Goal: Task Accomplishment & Management: Complete application form

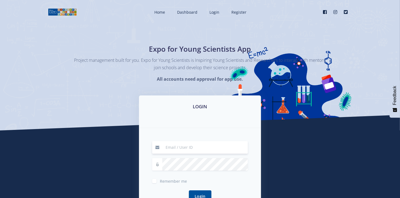
click at [172, 149] on input at bounding box center [205, 147] width 86 height 13
type input "[EMAIL_ADDRESS][DOMAIN_NAME]"
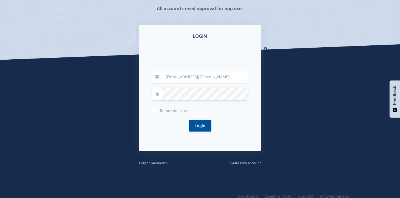
scroll to position [70, 0]
click at [250, 164] on small "Create new account" at bounding box center [245, 163] width 32 height 5
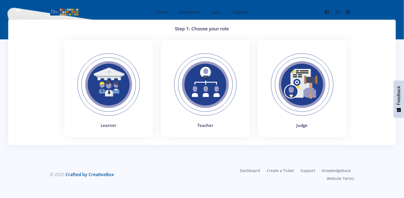
click at [115, 101] on img at bounding box center [108, 84] width 75 height 75
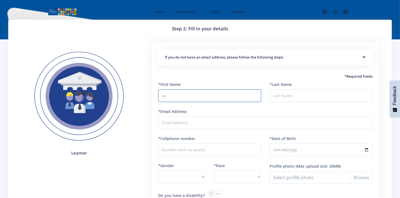
type input "s"
type input "Sakhiwe"
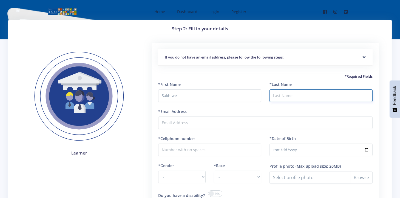
click at [272, 97] on input "*Last Name" at bounding box center [320, 96] width 103 height 13
type input "Mkhabela"
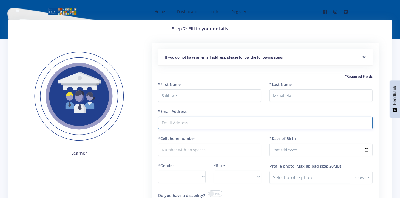
click at [233, 118] on input "*Email Address" at bounding box center [265, 123] width 214 height 13
type input "sakhilovesmath@gmail.com"
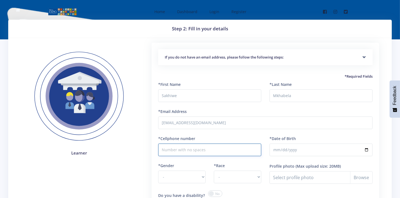
click at [198, 146] on input "*Cellphone number" at bounding box center [209, 150] width 103 height 13
type input "0608057278"
click at [281, 149] on input "*Date of Birth" at bounding box center [320, 150] width 103 height 13
click at [293, 150] on input "*Date of Birth" at bounding box center [320, 150] width 103 height 13
click at [286, 150] on input "*Date of Birth" at bounding box center [320, 150] width 103 height 13
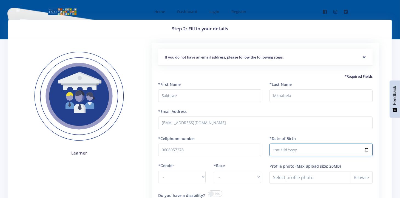
click at [286, 150] on input "*Date of Birth" at bounding box center [320, 150] width 103 height 13
click at [279, 149] on input "*Date of Birth" at bounding box center [320, 150] width 103 height 13
type input "0008-05-07"
click at [186, 176] on select "- Male Female" at bounding box center [181, 177] width 47 height 13
select select "F"
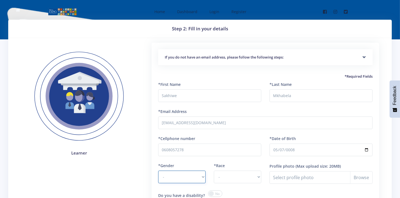
click at [158, 171] on select "- Male Female" at bounding box center [181, 177] width 47 height 13
click at [242, 178] on select "- African Asian Coloured Indian White Other" at bounding box center [237, 177] width 47 height 13
select select "African"
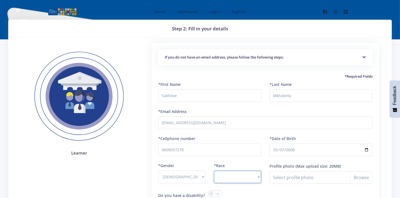
click at [214, 171] on select "- African Asian Coloured Indian White Other" at bounding box center [237, 177] width 47 height 13
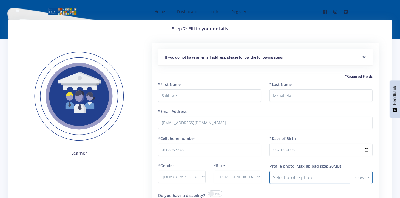
click at [300, 173] on input "Profile photo" at bounding box center [320, 178] width 103 height 13
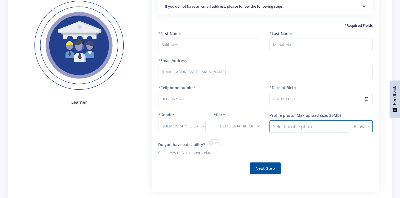
scroll to position [53, 0]
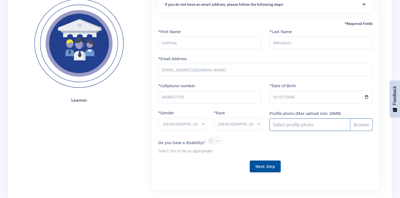
click at [356, 126] on input "Profile photo" at bounding box center [320, 125] width 103 height 13
click at [279, 122] on input "Profile photo" at bounding box center [320, 125] width 103 height 13
type input "C:\fakepath\IMG-20250807-WA0013[1].jpg"
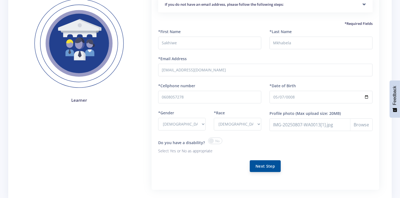
click at [273, 166] on button "Next Step" at bounding box center [265, 167] width 31 height 12
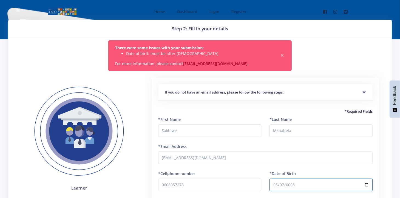
click at [287, 183] on input "0008-05-07" at bounding box center [320, 185] width 103 height 13
click at [286, 184] on input "0008-05-07" at bounding box center [320, 185] width 103 height 13
type input "2008-05-07"
click at [325, 188] on input "2008-05-07" at bounding box center [320, 185] width 103 height 13
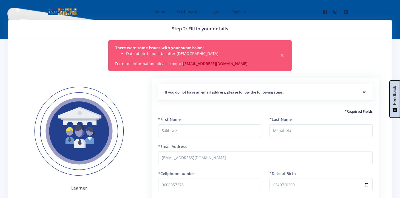
drag, startPoint x: 399, startPoint y: 110, endPoint x: 398, endPoint y: 122, distance: 12.1
click at [398, 122] on body "Home Dashboard Login Register Facebook" at bounding box center [200, 169] width 400 height 339
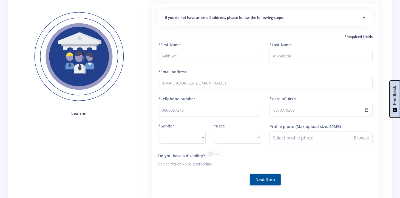
scroll to position [76, 0]
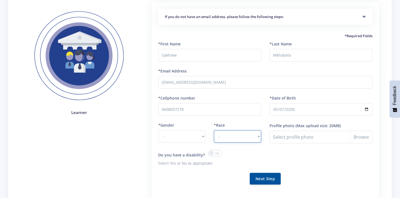
click at [235, 136] on select "- African Asian Coloured Indian White Other" at bounding box center [237, 136] width 47 height 13
select select "African"
click at [214, 130] on select "- African Asian Coloured Indian White Other" at bounding box center [237, 136] width 47 height 13
click at [204, 136] on select "- Male Female" at bounding box center [181, 136] width 47 height 13
select select "F"
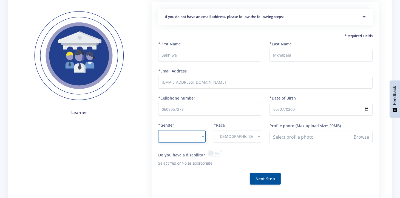
click at [158, 130] on select "- [DEMOGRAPHIC_DATA] [DEMOGRAPHIC_DATA]" at bounding box center [181, 136] width 47 height 13
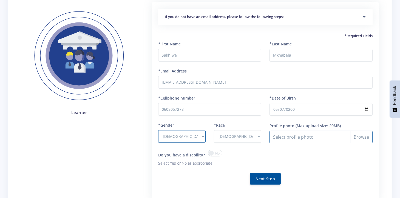
click at [369, 135] on input "Profile photo" at bounding box center [320, 137] width 103 height 13
type input "C:\fakepath\IMG-20250807-WA0013[1].jpg"
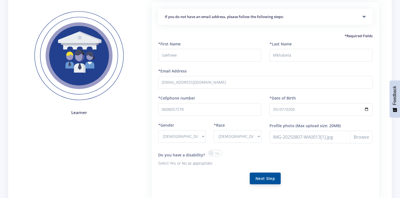
click at [264, 175] on button "Next Step" at bounding box center [265, 179] width 31 height 12
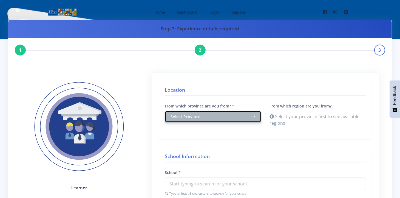
click at [250, 116] on div "Select Province" at bounding box center [211, 117] width 82 height 6
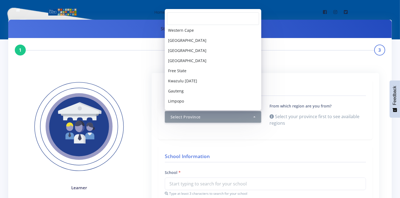
scroll to position [19, 0]
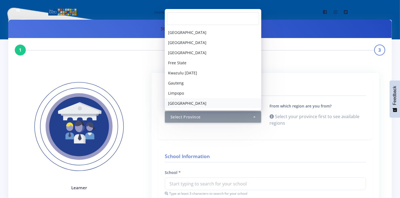
click at [218, 102] on link "[GEOGRAPHIC_DATA]" at bounding box center [213, 103] width 96 height 10
select select "9"
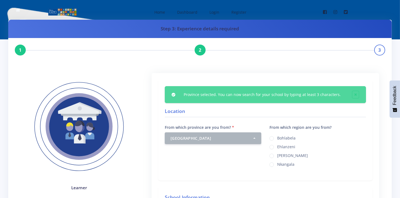
click at [286, 153] on label "[PERSON_NAME]" at bounding box center [292, 155] width 31 height 4
click at [281, 153] on input "[PERSON_NAME]" at bounding box center [279, 154] width 4 height 4
radio input "true"
click at [277, 161] on input "Nkangala" at bounding box center [279, 163] width 4 height 4
radio input "true"
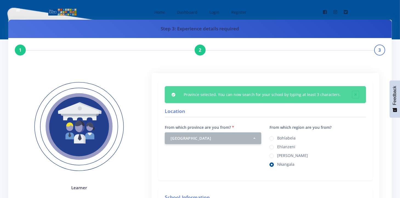
click at [277, 135] on input "Bohlabela" at bounding box center [279, 137] width 4 height 4
radio input "true"
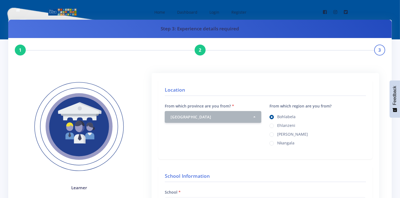
click at [277, 122] on input "Ehlanzeni" at bounding box center [279, 124] width 4 height 4
radio input "true"
click at [277, 131] on input "Gert Sibande" at bounding box center [279, 133] width 4 height 4
radio input "true"
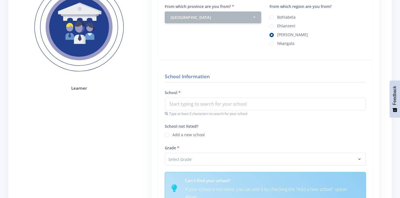
scroll to position [101, 0]
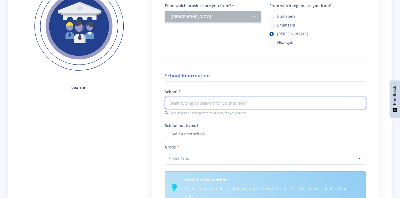
click at [243, 106] on input "text" at bounding box center [265, 103] width 201 height 13
type input "h"
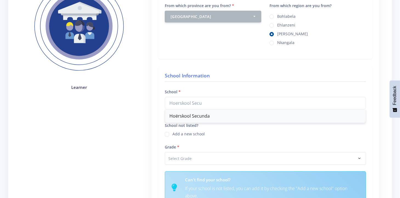
click at [234, 116] on div "Hoërskool Secunda" at bounding box center [265, 116] width 201 height 13
type input "Hoërskool Secunda"
click at [206, 177] on h6 "Can't find your school?" at bounding box center [272, 180] width 174 height 6
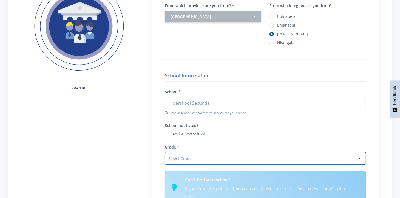
click at [260, 156] on select "Select Grade Grade 4 Grade 5 Grade 6 Grade 7" at bounding box center [265, 158] width 201 height 13
select select "Grade 11"
click at [165, 152] on select "Select Grade Grade 4 Grade 5 Grade 6 Grade 7" at bounding box center [265, 158] width 201 height 13
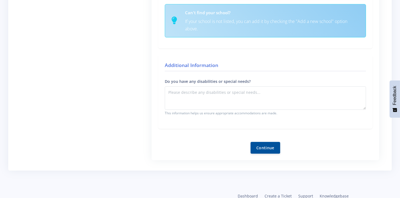
scroll to position [282, 0]
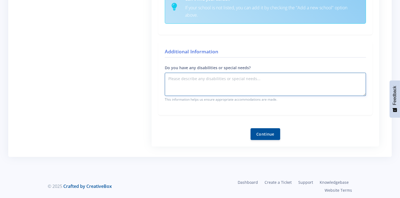
click at [214, 81] on textarea "Do you have any disabilities or special needs?" at bounding box center [265, 84] width 201 height 23
type textarea "none"
click at [264, 132] on button "Continue" at bounding box center [265, 134] width 30 height 12
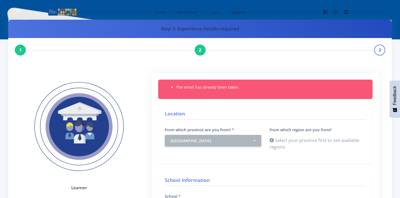
scroll to position [282, 0]
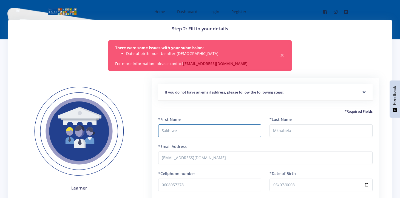
select select "F"
select select "[DEMOGRAPHIC_DATA]"
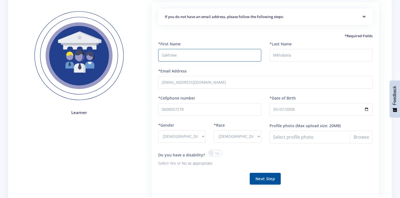
scroll to position [76, 0]
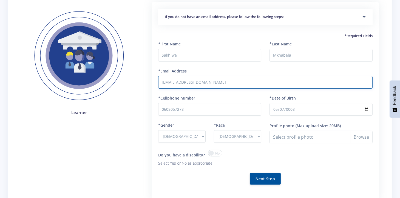
click at [190, 81] on input "[EMAIL_ADDRESS][DOMAIN_NAME]" at bounding box center [265, 82] width 214 height 13
click at [208, 79] on input "[EMAIL_ADDRESS][DOMAIN_NAME]" at bounding box center [265, 82] width 214 height 13
click at [215, 83] on input "[EMAIL_ADDRESS][DOMAIN_NAME]" at bounding box center [265, 82] width 214 height 13
type input "s"
type input "[EMAIL_ADDRESS][DOMAIN_NAME]"
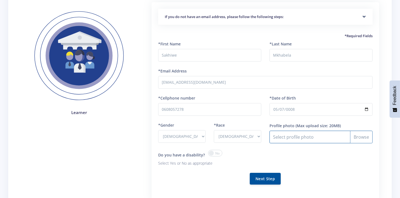
click at [319, 138] on input "Profile photo" at bounding box center [320, 137] width 103 height 13
click at [298, 136] on input "Profile photo" at bounding box center [320, 137] width 103 height 13
click at [211, 152] on span at bounding box center [215, 153] width 14 height 7
click at [0, 0] on input "checkbox" at bounding box center [0, 0] width 0 height 0
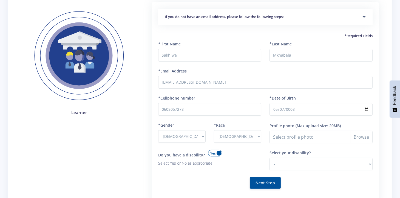
click at [215, 152] on span at bounding box center [215, 153] width 14 height 7
click at [0, 0] on input "checkbox" at bounding box center [0, 0] width 0 height 0
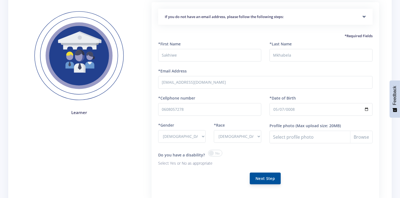
click at [271, 174] on button "Next Step" at bounding box center [265, 179] width 31 height 12
click at [271, 178] on button "Next Step" at bounding box center [265, 179] width 31 height 12
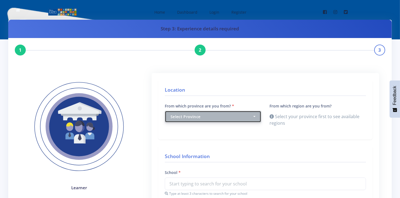
click at [257, 119] on button "Select Province" at bounding box center [213, 117] width 96 height 12
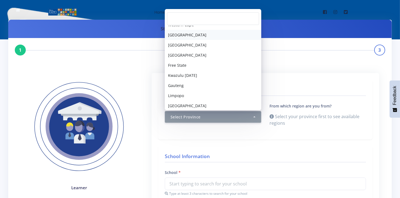
scroll to position [19, 0]
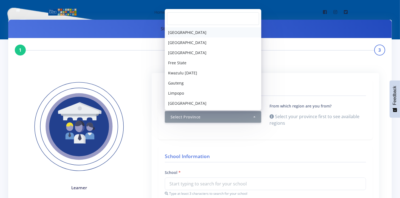
drag, startPoint x: 257, startPoint y: 52, endPoint x: 260, endPoint y: 80, distance: 28.4
click at [260, 80] on div "Select Province Western Cape Eastern Cape Northern Cape North West Free State K…" at bounding box center [213, 67] width 96 height 82
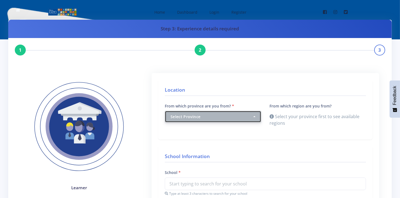
click at [205, 114] on div "Select Province" at bounding box center [211, 117] width 82 height 6
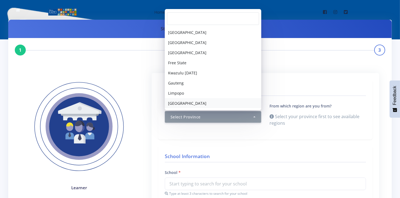
click at [239, 105] on link "Mpumalanga" at bounding box center [213, 103] width 96 height 10
select select "9"
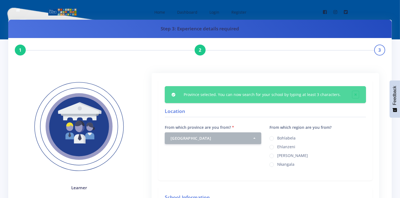
click at [275, 156] on div "Gert Sibande" at bounding box center [317, 155] width 96 height 7
click at [277, 155] on label "Gert Sibande" at bounding box center [292, 155] width 31 height 4
click at [277, 155] on input "Gert Sibande" at bounding box center [279, 154] width 4 height 4
radio input "true"
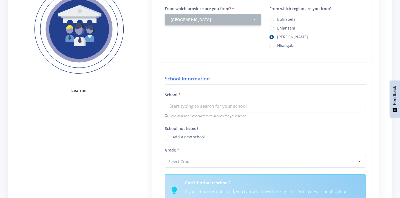
scroll to position [97, 0]
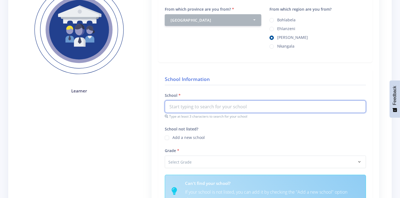
click at [237, 107] on input "text" at bounding box center [265, 107] width 201 height 13
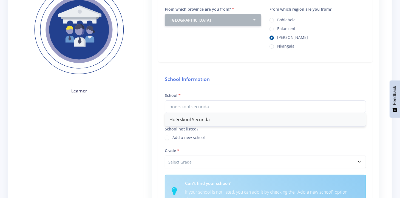
click at [221, 120] on div "Hoërskool Secunda" at bounding box center [265, 119] width 201 height 13
type input "Hoërskool Secunda"
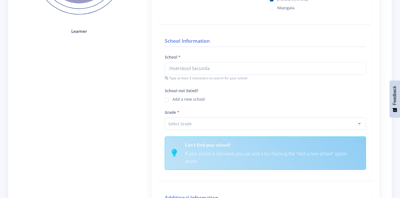
scroll to position [169, 0]
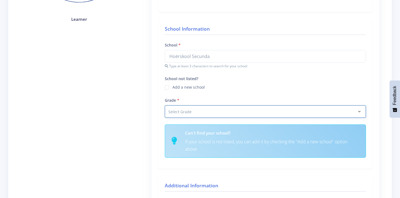
click at [248, 107] on select "Select Grade Grade 4 Grade 5 Grade 6 Grade 7" at bounding box center [265, 112] width 201 height 13
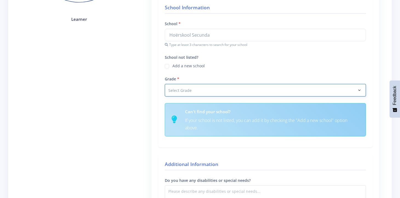
select select "Grade 11"
click at [165, 84] on select "Select Grade Grade 4 Grade 5 Grade 6 Grade 7" at bounding box center [265, 90] width 201 height 13
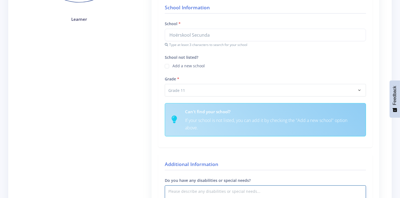
click at [214, 190] on textarea "Do you have any disabilities or special needs?" at bounding box center [265, 197] width 201 height 23
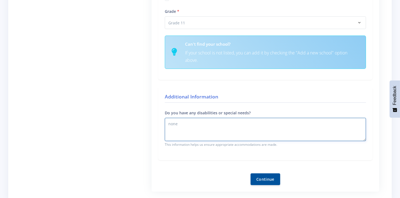
scroll to position [241, 0]
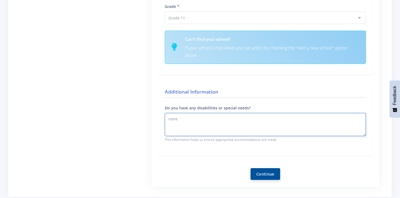
type textarea "none"
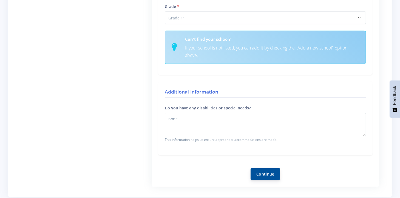
click at [261, 173] on button "Continue" at bounding box center [265, 175] width 30 height 12
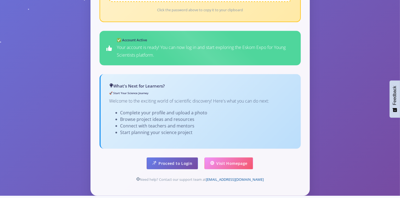
scroll to position [302, 0]
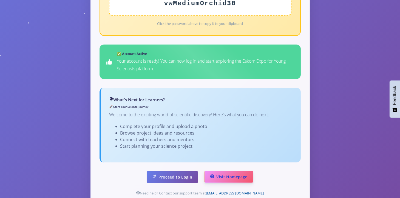
click at [217, 171] on link "Visit Homepage" at bounding box center [228, 177] width 49 height 12
click at [158, 171] on link "Proceed to Login" at bounding box center [172, 177] width 51 height 12
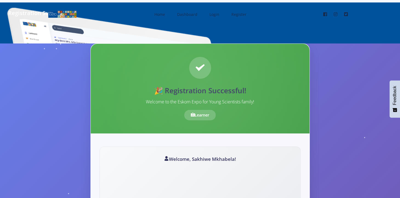
scroll to position [302, 0]
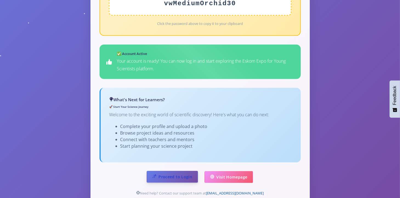
click at [179, 171] on link "Proceed to Login" at bounding box center [172, 177] width 51 height 12
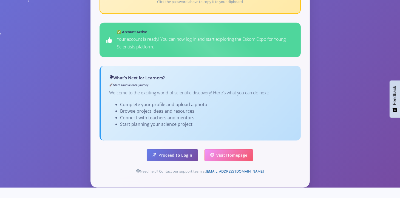
scroll to position [340, 0]
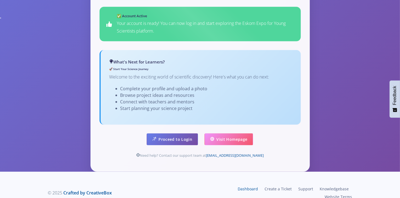
click at [235, 185] on link "Dashboard" at bounding box center [248, 189] width 27 height 8
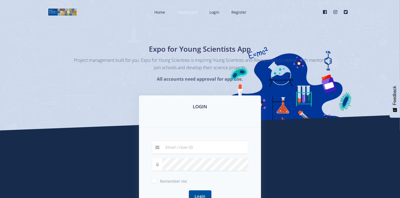
click at [189, 13] on span "Dashboard" at bounding box center [187, 12] width 20 height 5
click at [178, 147] on input at bounding box center [205, 147] width 86 height 13
type input "[EMAIL_ADDRESS][DOMAIN_NAME]"
click at [160, 181] on label "Remember me" at bounding box center [173, 180] width 27 height 4
click at [160, 181] on input "Remember me" at bounding box center [162, 180] width 4 height 4
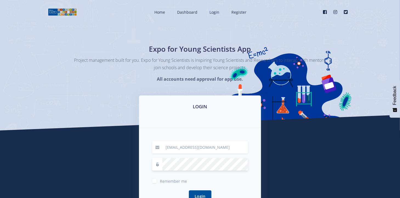
checkbox input "true"
click at [206, 193] on button "Login" at bounding box center [200, 196] width 22 height 12
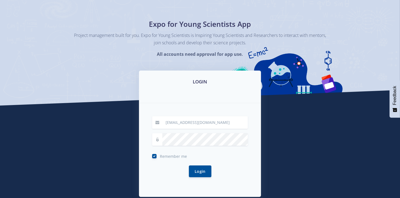
scroll to position [27, 0]
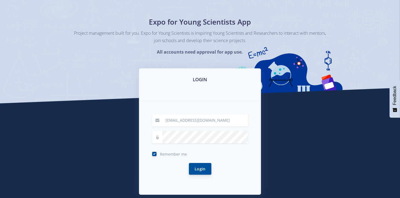
click at [195, 173] on button "Login" at bounding box center [200, 169] width 22 height 12
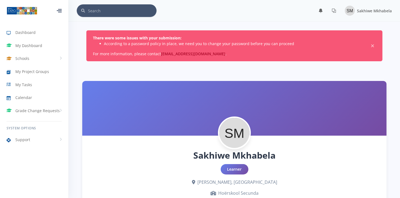
scroll to position [4, 4]
click at [372, 45] on span "×" at bounding box center [372, 45] width 5 height 5
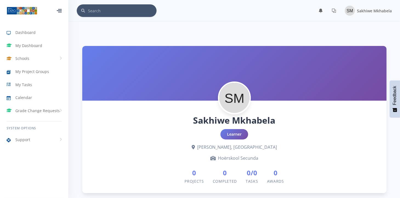
drag, startPoint x: 399, startPoint y: 41, endPoint x: 403, endPoint y: 45, distance: 5.1
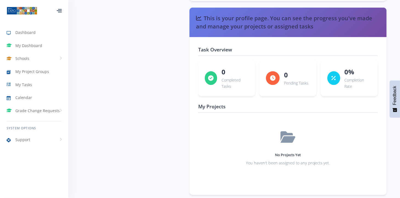
scroll to position [831, 0]
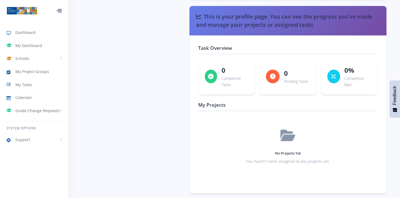
drag, startPoint x: 398, startPoint y: 182, endPoint x: 401, endPoint y: 173, distance: 9.3
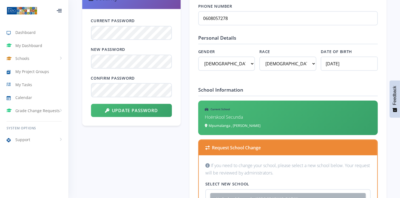
scroll to position [259, 0]
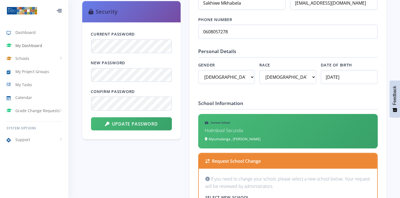
click at [39, 47] on span "My Dashboard" at bounding box center [28, 46] width 27 height 6
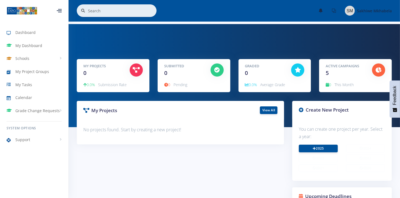
scroll to position [4, 4]
click at [313, 149] on icon at bounding box center [314, 148] width 3 height 3
click at [319, 150] on link "2025" at bounding box center [318, 149] width 39 height 8
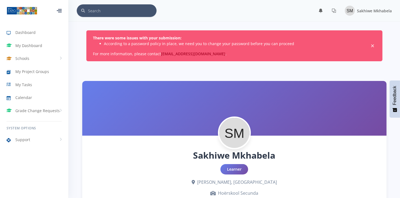
click at [372, 45] on span "×" at bounding box center [372, 45] width 5 height 5
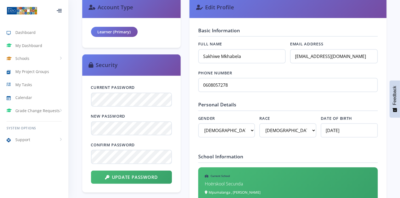
scroll to position [201, 0]
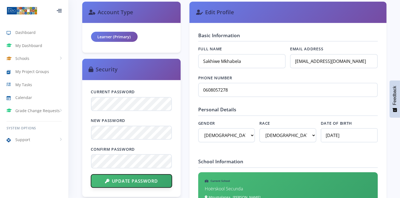
click at [129, 182] on button "Update Password" at bounding box center [131, 181] width 81 height 13
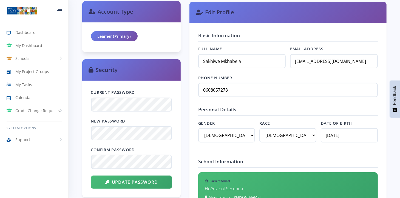
click at [128, 37] on div "Learner (Primary)" at bounding box center [114, 36] width 47 height 10
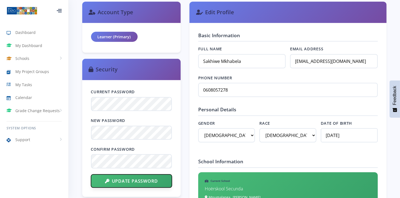
click at [150, 177] on button "Update Password" at bounding box center [131, 181] width 81 height 13
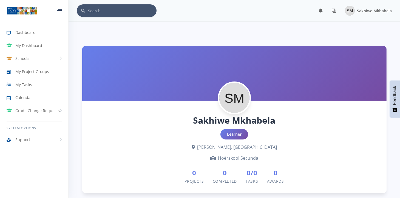
scroll to position [4, 4]
click at [44, 46] on link "My Dashboard" at bounding box center [34, 45] width 68 height 13
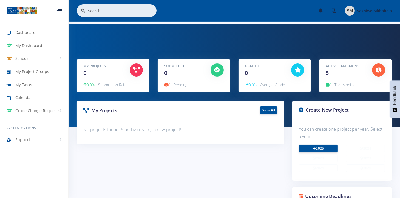
scroll to position [4, 4]
click at [308, 146] on link "2025" at bounding box center [318, 149] width 39 height 8
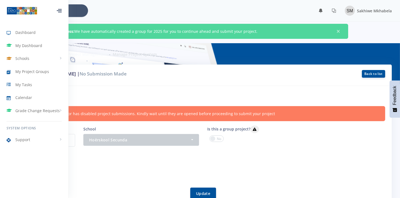
scroll to position [4, 4]
click at [177, 66] on div "Project by: [PERSON_NAME] | No Submission Made Back to list" at bounding box center [199, 75] width 383 height 21
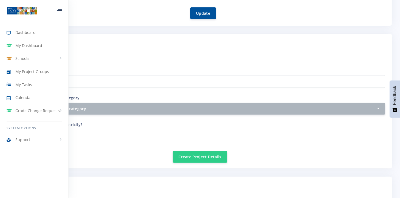
scroll to position [178, 0]
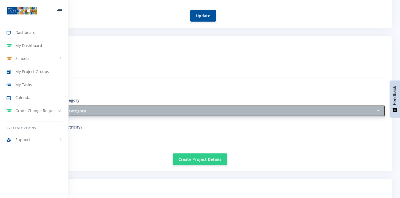
click at [371, 111] on div "Select category and sub category" at bounding box center [198, 111] width 355 height 6
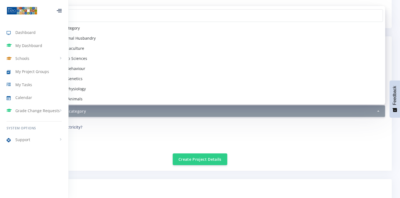
click at [62, 9] on div at bounding box center [59, 10] width 5 height 3
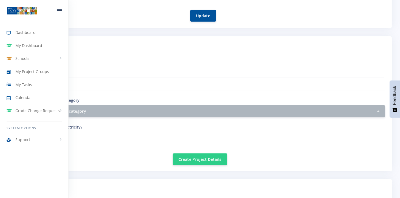
drag, startPoint x: 63, startPoint y: 7, endPoint x: 48, endPoint y: 9, distance: 15.0
click at [48, 9] on div at bounding box center [34, 10] width 68 height 21
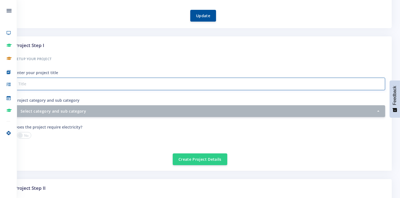
click at [75, 83] on input "Project category and sub category" at bounding box center [200, 84] width 370 height 13
drag, startPoint x: 26, startPoint y: 84, endPoint x: 44, endPoint y: 87, distance: 17.7
click at [44, 87] on input "Biodagradable" at bounding box center [200, 84] width 370 height 13
type input "Biodegradable hair extensions"
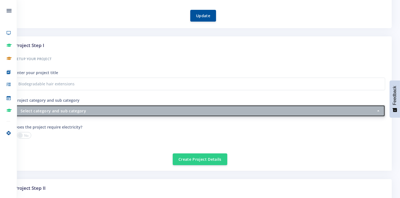
click at [93, 110] on div "Select category and sub category" at bounding box center [198, 111] width 355 height 6
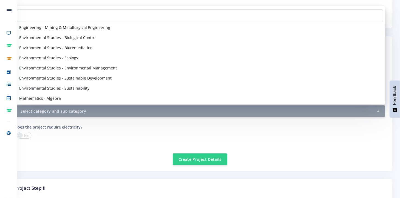
scroll to position [494, 0]
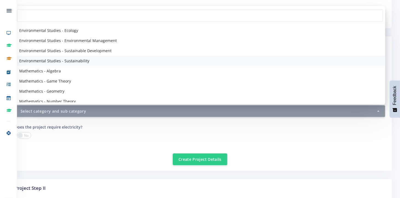
click at [132, 58] on link "Environmental Studies - Sustainability" at bounding box center [200, 61] width 370 height 10
select select "52"
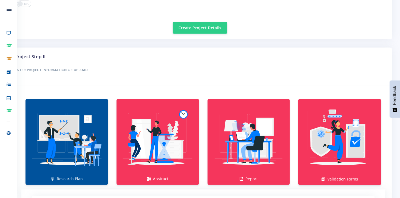
scroll to position [313, 0]
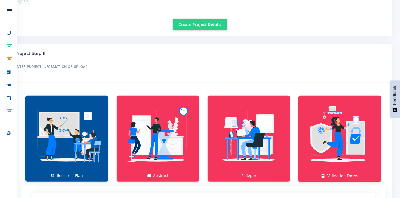
click at [68, 64] on h6 "Enter Project Information or Upload" at bounding box center [200, 66] width 370 height 7
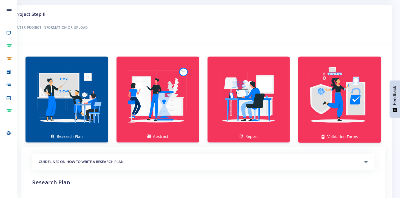
scroll to position [354, 0]
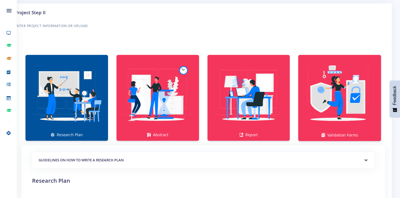
click at [92, 116] on img at bounding box center [67, 95] width 74 height 74
drag, startPoint x: 92, startPoint y: 116, endPoint x: 71, endPoint y: 100, distance: 26.3
click at [71, 100] on img at bounding box center [67, 95] width 74 height 74
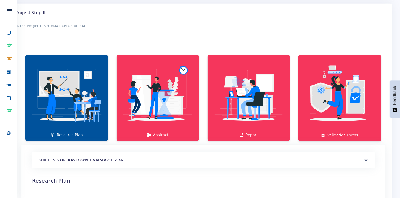
click at [80, 24] on h6 "Enter Project Information or Upload" at bounding box center [200, 25] width 370 height 7
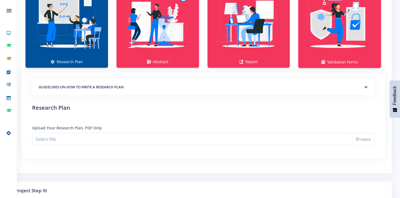
scroll to position [426, 0]
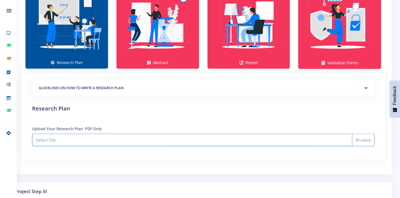
drag, startPoint x: 295, startPoint y: 138, endPoint x: 252, endPoint y: 133, distance: 43.6
click at [252, 134] on input "Select File" at bounding box center [203, 140] width 342 height 13
click at [122, 137] on input "Select File" at bounding box center [203, 140] width 342 height 13
click at [127, 136] on input "Select File" at bounding box center [203, 140] width 342 height 13
click at [69, 138] on input "Select File" at bounding box center [203, 140] width 342 height 13
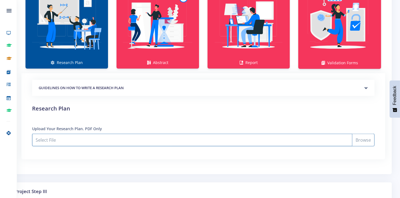
click at [253, 142] on input "Select File" at bounding box center [203, 140] width 342 height 13
click at [200, 141] on input "Select File" at bounding box center [203, 140] width 342 height 13
type input "C:\fakepath\expo research plan biodegradable synthetic hair sakhiwe mkhabela (1…"
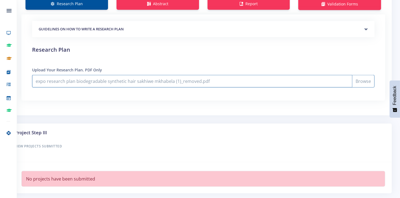
scroll to position [503, 0]
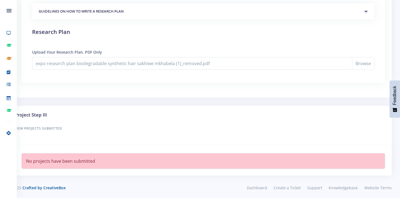
click at [132, 140] on div "Project Step III View Projects Submitted" at bounding box center [199, 125] width 383 height 39
click at [138, 156] on li "No projects have been submitted" at bounding box center [203, 161] width 364 height 16
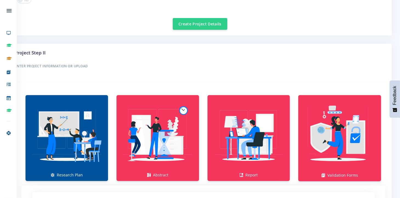
scroll to position [315, 0]
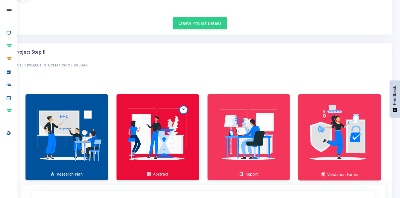
click at [167, 173] on link "Abstract" at bounding box center [157, 138] width 82 height 86
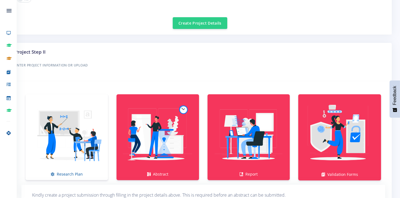
drag, startPoint x: 396, startPoint y: 147, endPoint x: 396, endPoint y: 157, distance: 10.4
click at [396, 157] on div "Project by: Sakhiwe Mkhabela | No Submission Made Back to list Project informat…" at bounding box center [200, 38] width 400 height 577
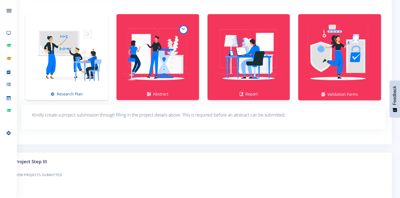
scroll to position [392, 0]
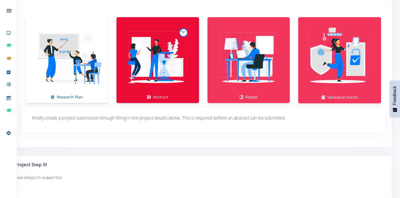
click at [181, 75] on img at bounding box center [158, 58] width 74 height 74
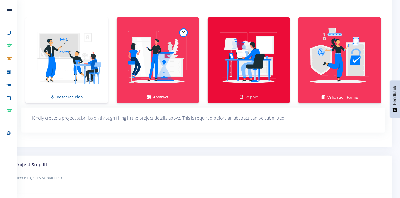
click at [234, 73] on img at bounding box center [249, 58] width 74 height 74
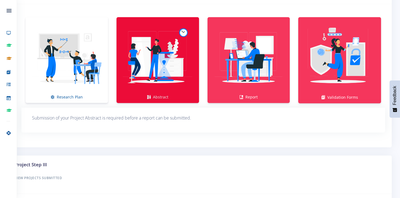
click at [179, 80] on img at bounding box center [158, 58] width 74 height 74
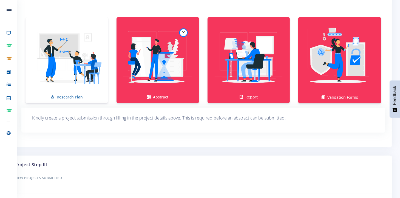
click at [94, 115] on p "Kindly create a project submission through filling in the project details above…" at bounding box center [203, 118] width 342 height 7
click at [100, 115] on p "Kindly create a project submission through filling in the project details above…" at bounding box center [203, 118] width 342 height 7
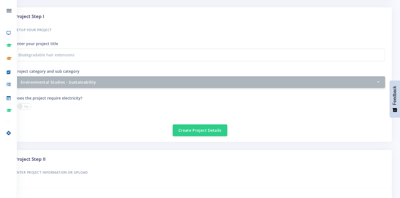
scroll to position [206, 0]
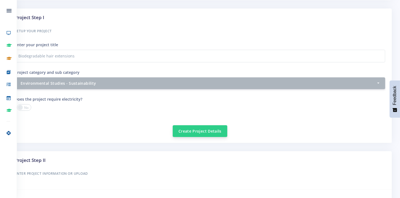
click at [213, 126] on button "Create Project Details" at bounding box center [200, 132] width 55 height 12
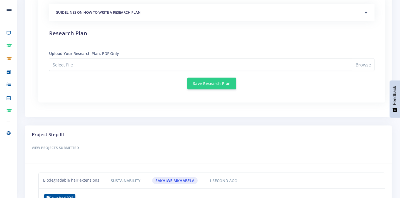
scroll to position [503, 0]
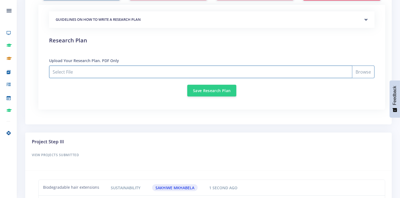
click at [155, 75] on input "Select File" at bounding box center [211, 72] width 325 height 13
type input "C:\fakepath\expo research plan biodegradable synthetic hair sakhiwe mkhabela (1…"
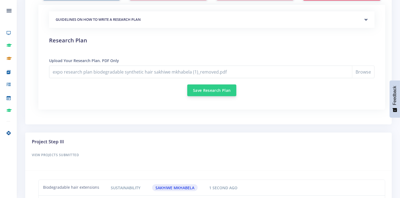
click at [195, 89] on button "Save Research Plan" at bounding box center [211, 91] width 49 height 12
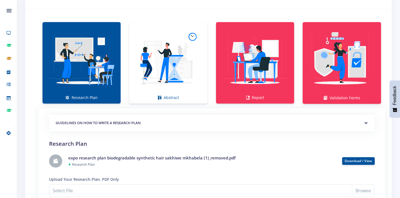
scroll to position [403, 0]
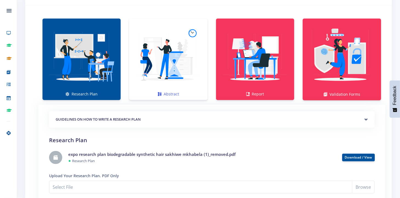
click at [186, 69] on img at bounding box center [167, 56] width 69 height 69
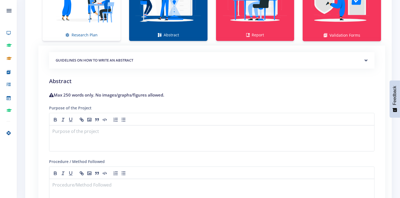
scroll to position [448, 0]
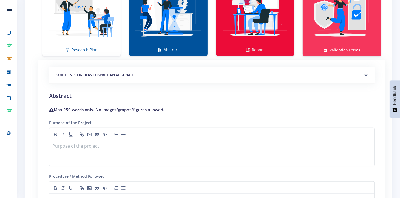
click at [288, 46] on link "Report" at bounding box center [255, 15] width 78 height 82
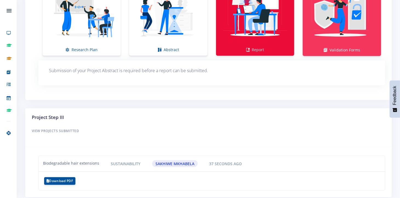
scroll to position [469, 0]
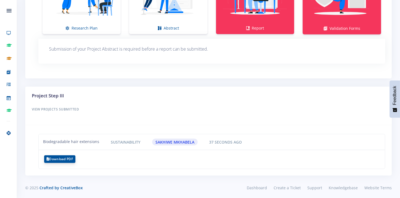
click at [71, 156] on button "Download PDF" at bounding box center [59, 160] width 31 height 8
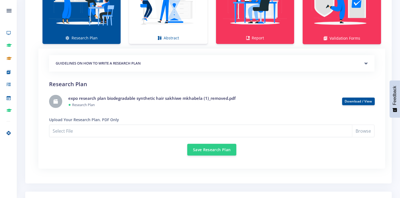
scroll to position [460, 0]
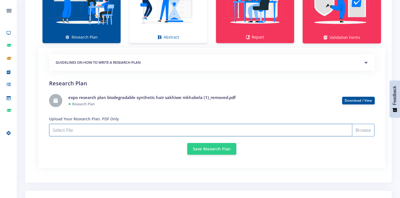
click at [229, 131] on input "Select File" at bounding box center [211, 130] width 325 height 13
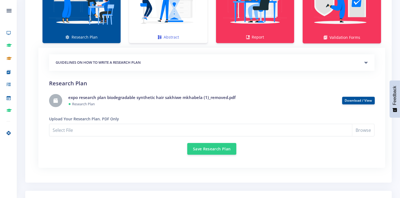
click at [176, 20] on img at bounding box center [167, -1] width 69 height 69
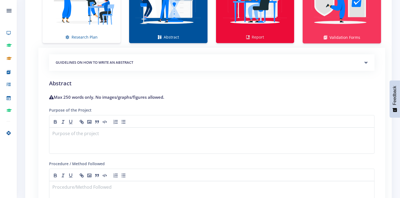
click at [239, 32] on img at bounding box center [254, -1] width 69 height 69
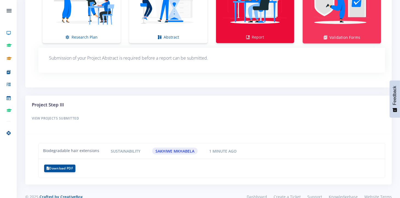
click at [254, 29] on img at bounding box center [254, -1] width 69 height 69
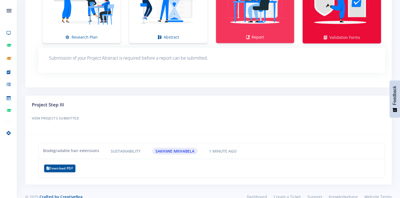
click at [342, 29] on img at bounding box center [342, 0] width 70 height 70
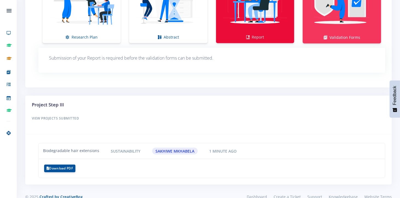
click at [259, 16] on img at bounding box center [254, -1] width 69 height 69
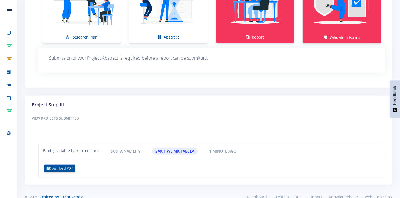
click at [178, 55] on p "Submission of your Project Abstract is required before a report can be submitte…" at bounding box center [211, 58] width 325 height 7
drag, startPoint x: 399, startPoint y: 141, endPoint x: 402, endPoint y: 128, distance: 13.6
click at [327, 112] on div "Project Step III View Projects Submitted" at bounding box center [208, 114] width 361 height 27
click at [65, 109] on div "Project Step III View Projects Submitted" at bounding box center [208, 114] width 361 height 27
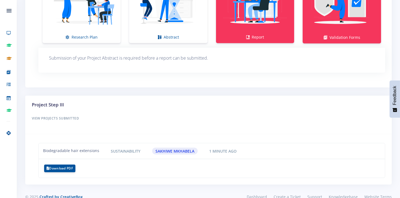
click at [65, 108] on div "Project Step III View Projects Submitted" at bounding box center [208, 114] width 361 height 27
click at [62, 119] on h6 "View Projects Submitted" at bounding box center [208, 118] width 353 height 7
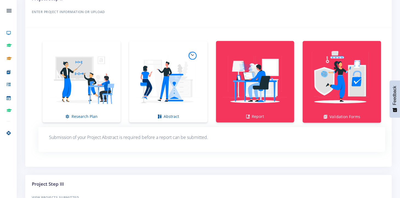
scroll to position [390, 0]
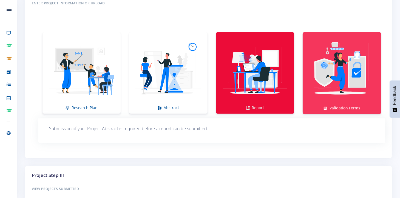
drag, startPoint x: 247, startPoint y: 96, endPoint x: 239, endPoint y: 86, distance: 13.3
click at [239, 86] on img at bounding box center [254, 70] width 69 height 69
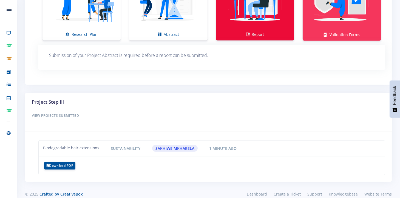
scroll to position [469, 0]
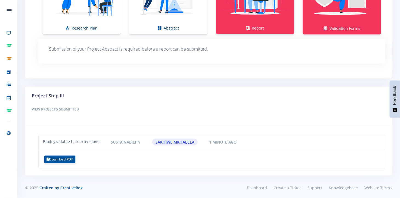
click at [133, 136] on li "Biodegradable hair extensions Sustainability Sakhiwe Mkhabela 1 minute ago" at bounding box center [211, 142] width 347 height 16
click at [131, 139] on span "Sustainability" at bounding box center [125, 142] width 36 height 7
click at [184, 143] on span "Sakhiwe Mkhabela" at bounding box center [175, 142] width 46 height 7
click at [75, 158] on button "Download PDF" at bounding box center [59, 160] width 31 height 8
click at [59, 109] on h6 "View Projects Submitted" at bounding box center [208, 109] width 353 height 7
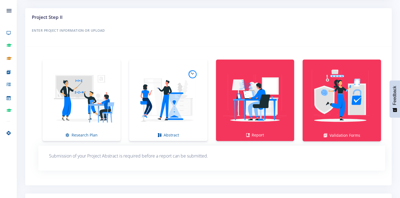
scroll to position [371, 0]
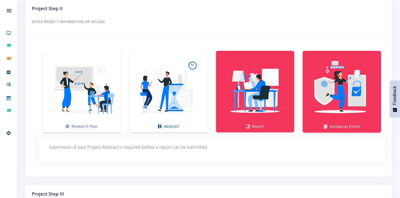
click at [83, 82] on img at bounding box center [81, 88] width 69 height 69
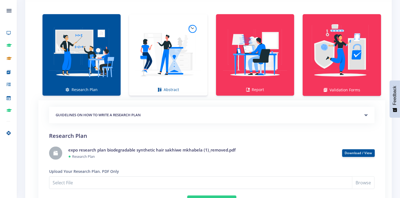
scroll to position [406, 0]
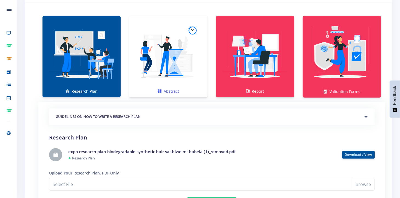
click at [183, 70] on img at bounding box center [167, 53] width 69 height 69
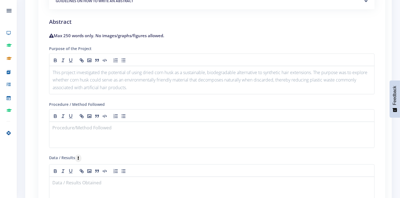
scroll to position [0, 0]
click at [89, 125] on p at bounding box center [212, 128] width 318 height 7
drag, startPoint x: 76, startPoint y: 118, endPoint x: 55, endPoint y: 140, distance: 30.4
click at [55, 140] on div at bounding box center [211, 135] width 325 height 26
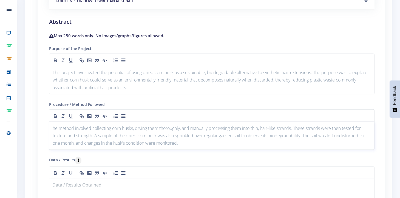
click at [52, 127] on div "he method involved collecting corn husks, drying them thoroughly, and manually …" at bounding box center [211, 136] width 325 height 29
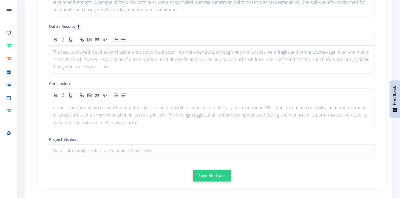
click at [223, 173] on button "Save Abstract" at bounding box center [212, 176] width 38 height 12
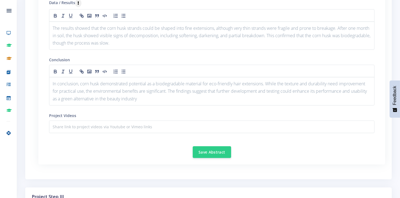
scroll to position [691, 0]
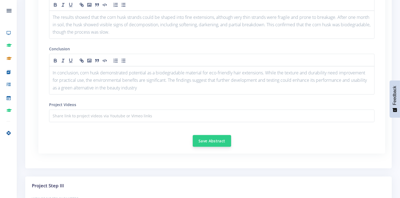
click at [222, 136] on button "Save Abstract" at bounding box center [212, 141] width 38 height 12
click at [356, 80] on p "In conclusion, corn husk demonstrated potential as a biodegradable material for…" at bounding box center [212, 80] width 318 height 22
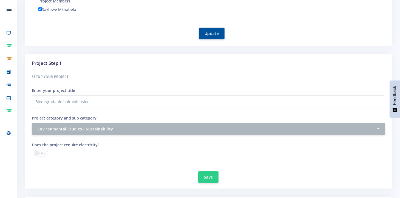
scroll to position [347, 0]
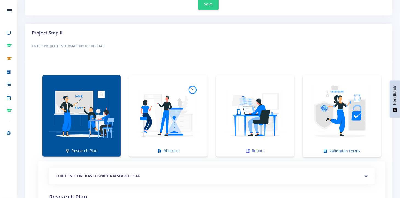
click at [281, 138] on img at bounding box center [254, 113] width 69 height 69
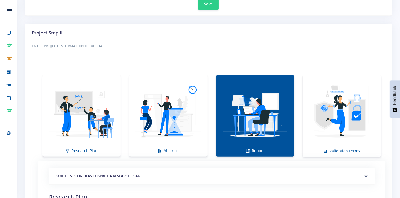
click at [281, 138] on img at bounding box center [254, 113] width 69 height 69
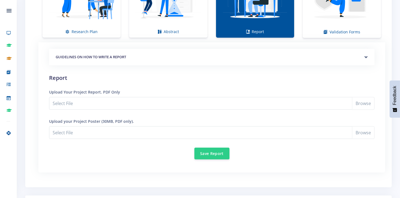
scroll to position [467, 0]
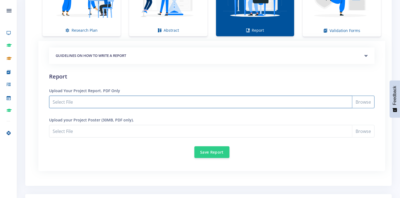
drag, startPoint x: 196, startPoint y: 101, endPoint x: 146, endPoint y: 96, distance: 50.1
click at [146, 96] on input "Select File" at bounding box center [211, 102] width 325 height 13
type input "C:\fakepath\Expo report file UPGRADE.pdf"
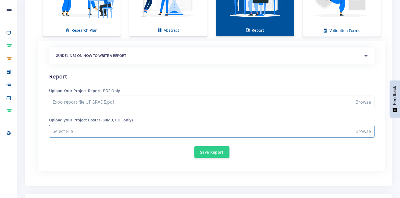
click at [174, 128] on input "Expo report file UPGRADE.pdf" at bounding box center [211, 131] width 325 height 13
type input "C:\fakepath\Biodgradable hair extensions.pdf"
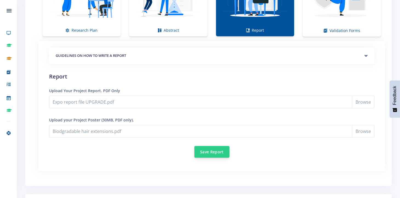
click at [227, 152] on button "Save Report" at bounding box center [211, 152] width 35 height 12
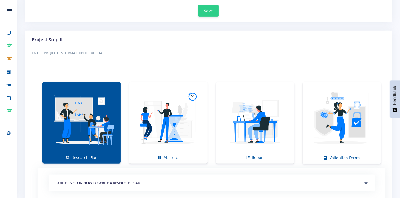
scroll to position [351, 0]
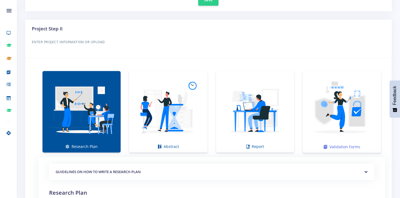
click at [347, 122] on img at bounding box center [342, 110] width 70 height 70
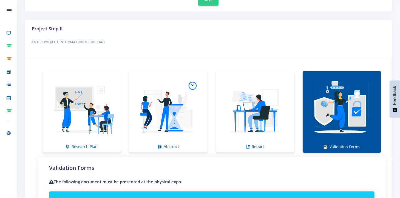
click at [347, 122] on img at bounding box center [342, 110] width 70 height 70
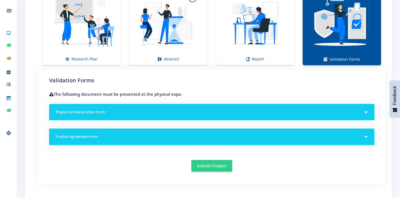
scroll to position [449, 0]
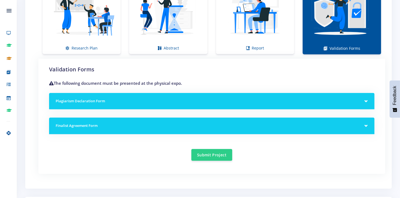
click at [338, 102] on h5 "Plagiarism Declaration Form" at bounding box center [212, 101] width 312 height 5
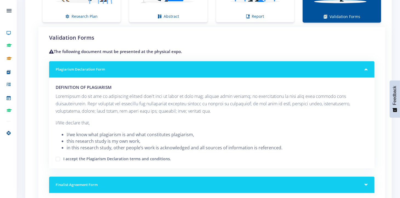
scroll to position [526, 0]
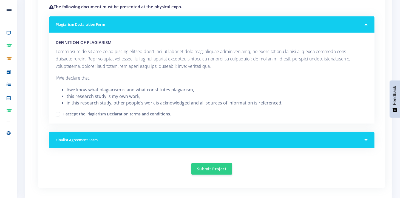
click at [63, 114] on label "I accept the Plagiarism Declaration terms and conditions." at bounding box center [117, 113] width 108 height 4
click at [63, 114] on input "I accept the Plagiarism Declaration terms and conditions." at bounding box center [65, 113] width 4 height 4
checkbox input "true"
click at [105, 138] on h5 "Finalist Agreement Form" at bounding box center [212, 140] width 312 height 5
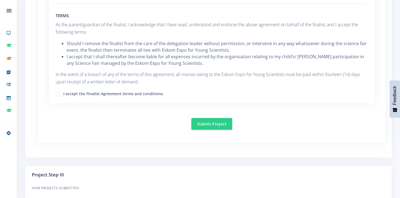
scroll to position [888, 0]
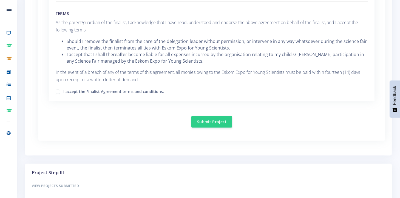
click at [63, 91] on label "I accept the Finalist Agreement terms and conditions." at bounding box center [113, 91] width 101 height 4
click at [63, 91] on input "I accept the Finalist Agreement terms and conditions." at bounding box center [65, 90] width 4 height 4
checkbox input "true"
click at [221, 116] on button "Submit Project" at bounding box center [211, 122] width 41 height 12
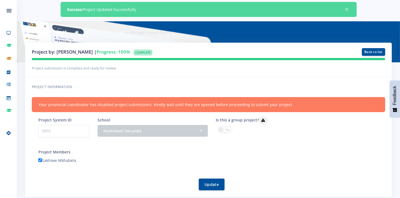
scroll to position [33, 0]
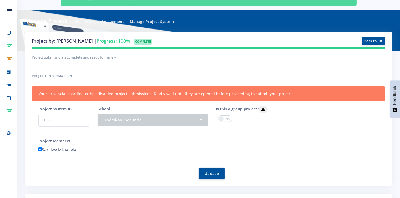
drag, startPoint x: 296, startPoint y: 109, endPoint x: 288, endPoint y: 85, distance: 25.1
click at [288, 85] on div "Project information Your provincial coordinator has disabled project submission…" at bounding box center [208, 126] width 366 height 120
click at [209, 89] on div "Your provincial coordinator has disabled project submissions. Kindly wait until…" at bounding box center [208, 93] width 353 height 15
click at [223, 90] on div "Your provincial coordinator has disabled project submissions. Kindly wait until…" at bounding box center [208, 93] width 353 height 15
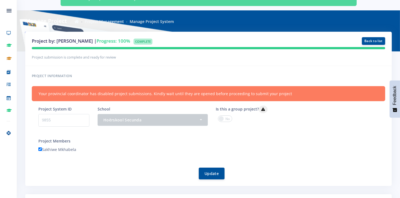
drag, startPoint x: 223, startPoint y: 90, endPoint x: 218, endPoint y: 104, distance: 14.9
click at [218, 104] on div "Project information Your provincial coordinator has disabled project submission…" at bounding box center [208, 126] width 366 height 120
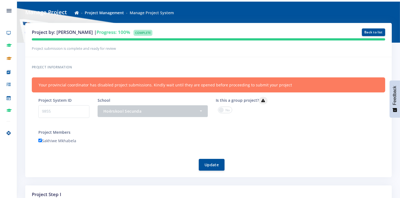
scroll to position [0, 0]
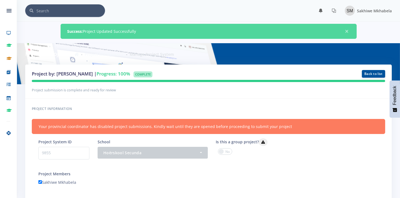
click at [154, 128] on div "Your provincial coordinator has disabled project submissions. Kindly wait until…" at bounding box center [208, 126] width 353 height 15
click at [144, 125] on div "Your provincial coordinator has disabled project submissions. Kindly wait until…" at bounding box center [208, 126] width 353 height 15
click at [308, 131] on div "Your provincial coordinator has disabled project submissions. Kindly wait until…" at bounding box center [208, 126] width 353 height 15
